Goal: Task Accomplishment & Management: Manage account settings

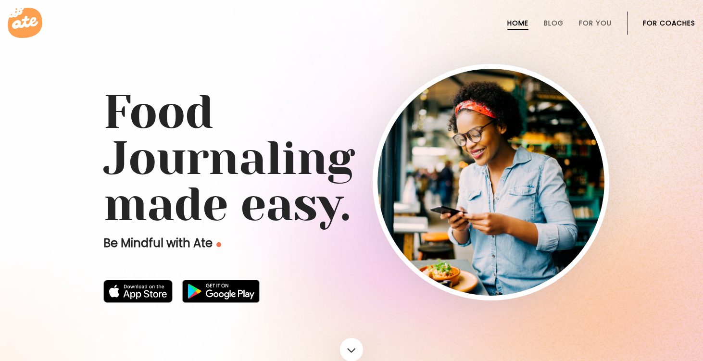
click at [668, 24] on link "For Coaches" at bounding box center [669, 23] width 52 height 8
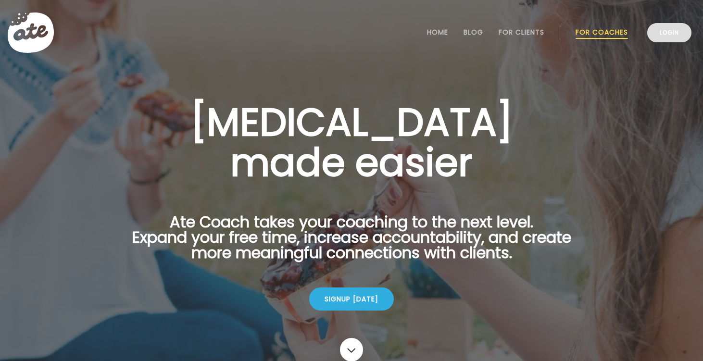
click at [667, 37] on link "Login" at bounding box center [669, 32] width 44 height 19
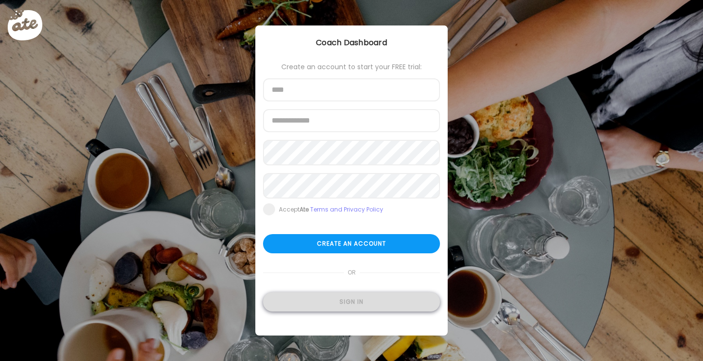
click at [365, 307] on div "Sign in" at bounding box center [351, 301] width 177 height 19
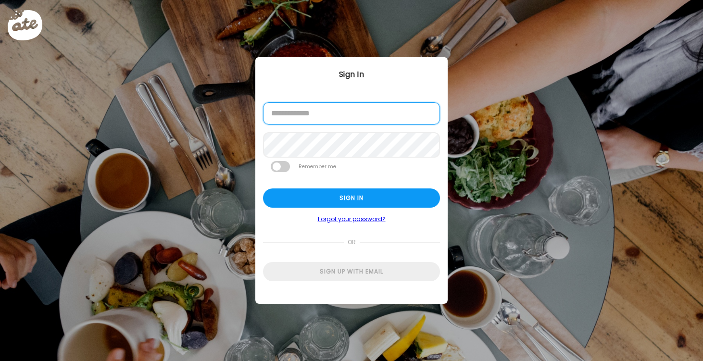
type input "**********"
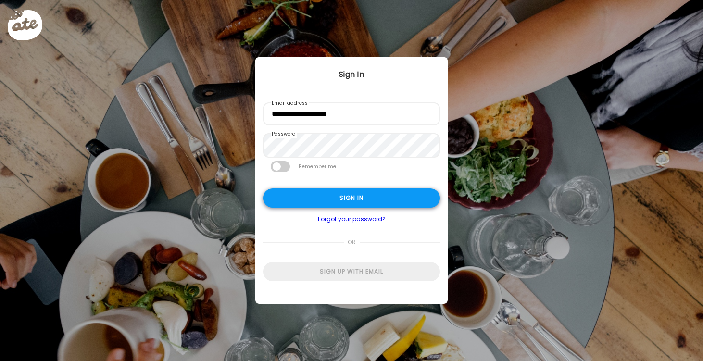
click at [347, 199] on div "Sign in" at bounding box center [351, 197] width 177 height 19
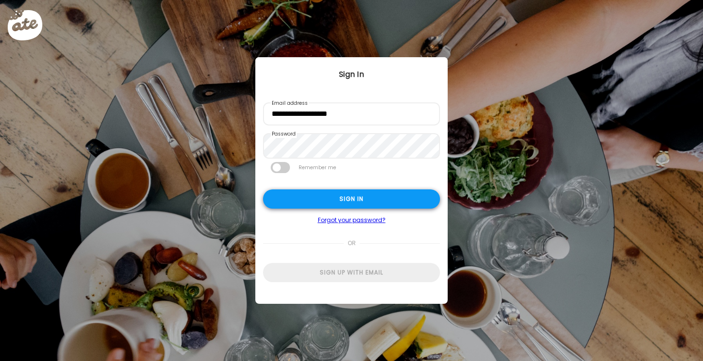
type textarea "**********"
type input "*********"
type input "**********"
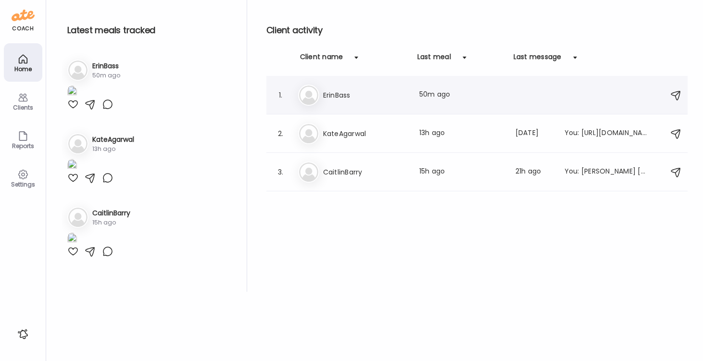
click at [334, 101] on div "Er ErinBass Last meal: 50m ago" at bounding box center [478, 95] width 361 height 21
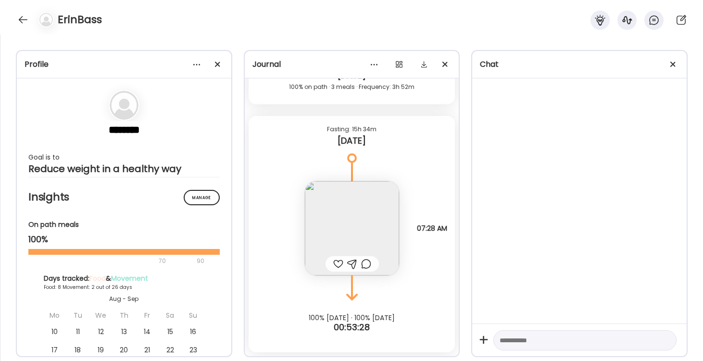
scroll to position [3765, 0]
click at [24, 20] on div at bounding box center [22, 19] width 15 height 15
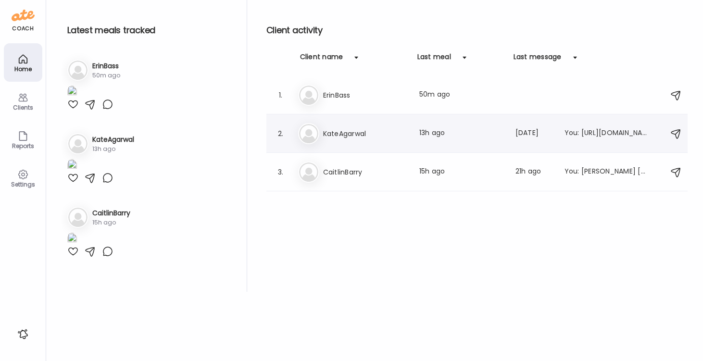
click at [340, 130] on h3 "KateAgarwal" at bounding box center [365, 134] width 85 height 12
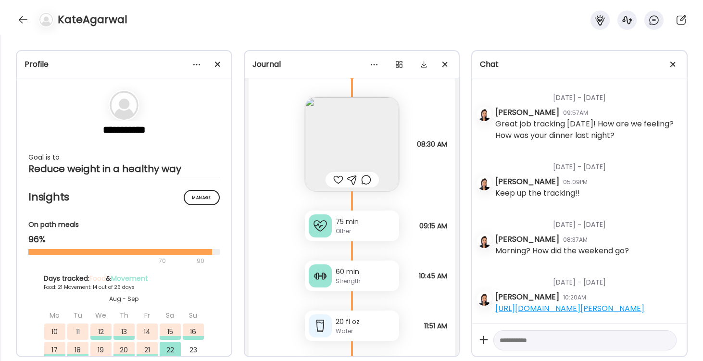
scroll to position [13488, 0]
click at [357, 144] on img at bounding box center [352, 147] width 94 height 94
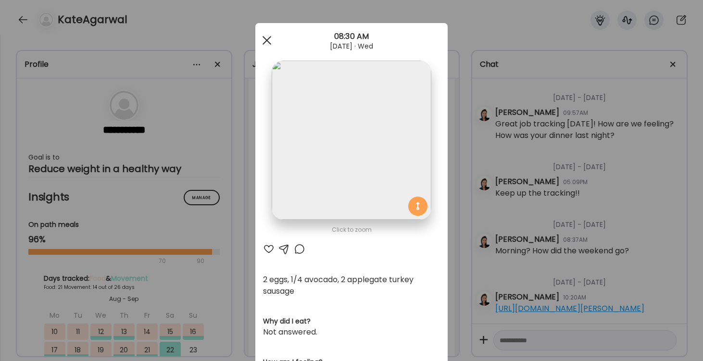
click at [267, 39] on span at bounding box center [267, 40] width 9 height 9
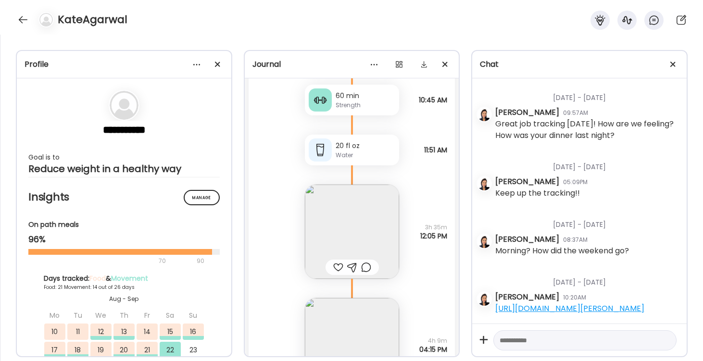
scroll to position [13685, 0]
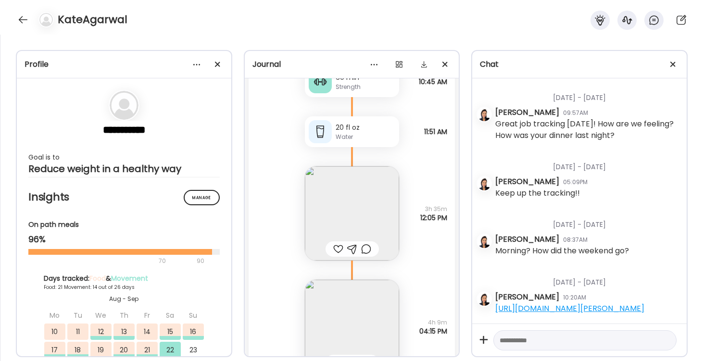
click at [358, 229] on img at bounding box center [352, 213] width 94 height 94
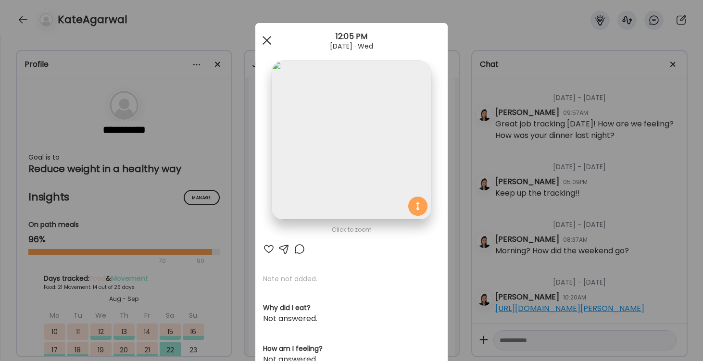
click at [263, 42] on div at bounding box center [266, 40] width 19 height 19
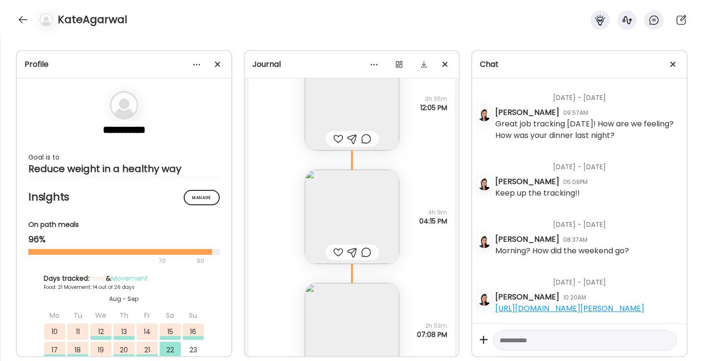
scroll to position [13836, 0]
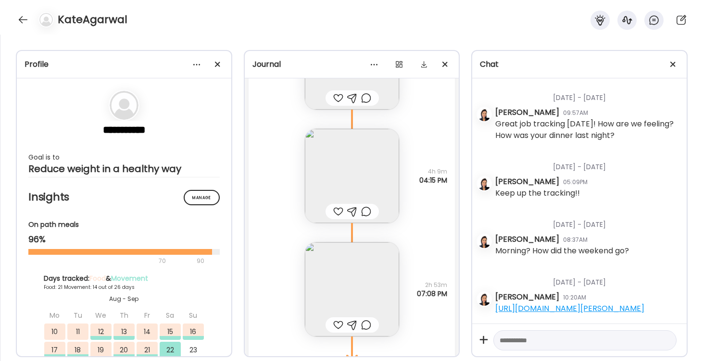
click at [358, 179] on img at bounding box center [352, 176] width 94 height 94
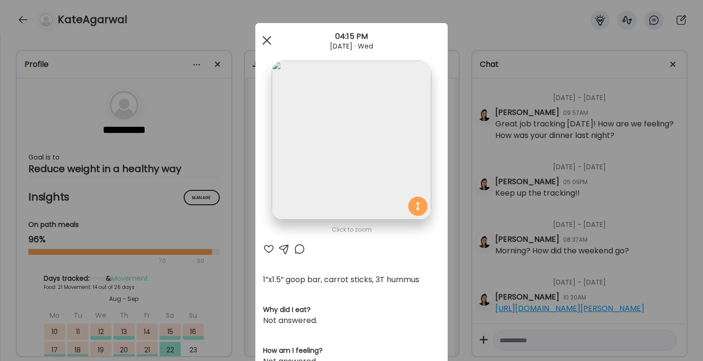
click at [267, 41] on span at bounding box center [267, 40] width 9 height 9
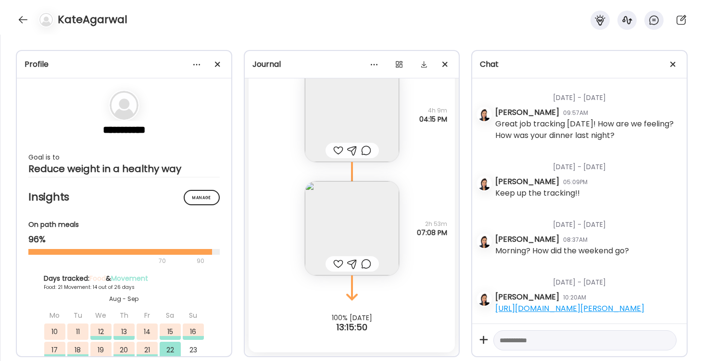
scroll to position [13897, 0]
click at [363, 229] on img at bounding box center [352, 228] width 94 height 94
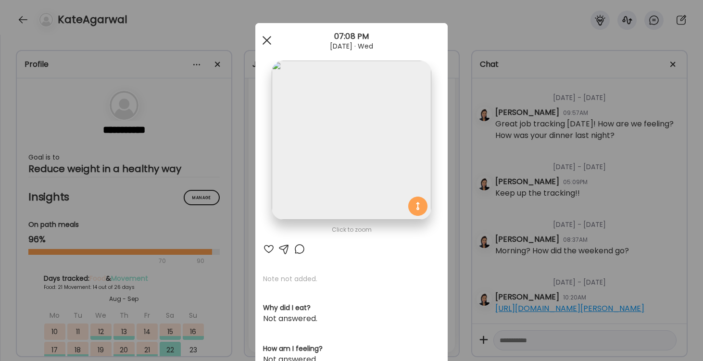
click at [269, 38] on span at bounding box center [267, 40] width 9 height 9
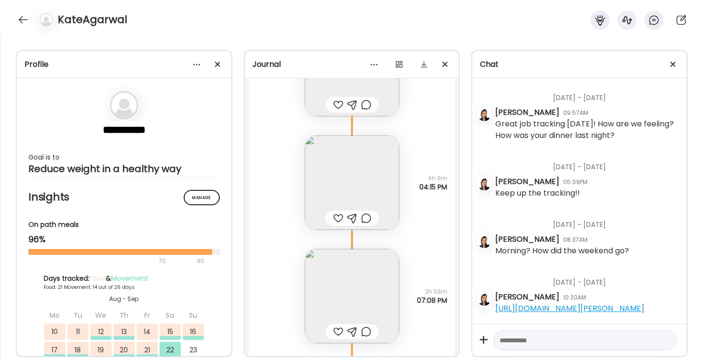
scroll to position [13830, 0]
